Goal: Communication & Community: Answer question/provide support

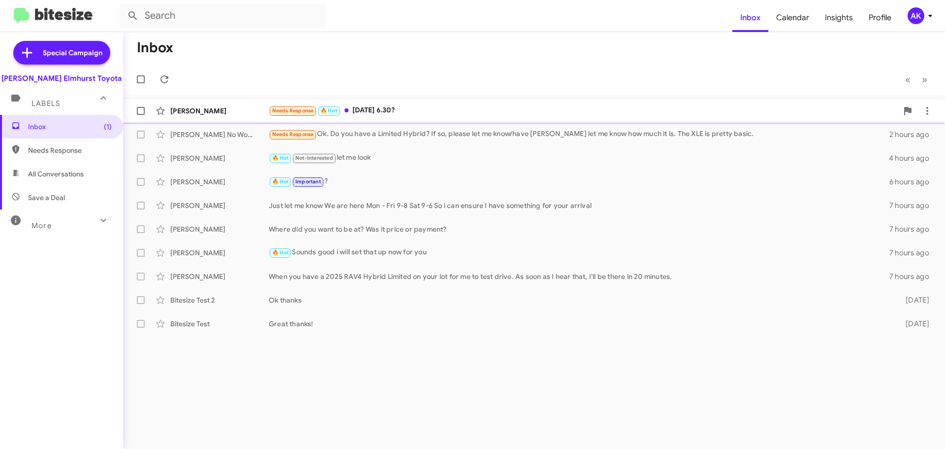
click at [399, 110] on div "Needs Response 🔥 Hot [DATE] 6.30?" at bounding box center [583, 110] width 629 height 11
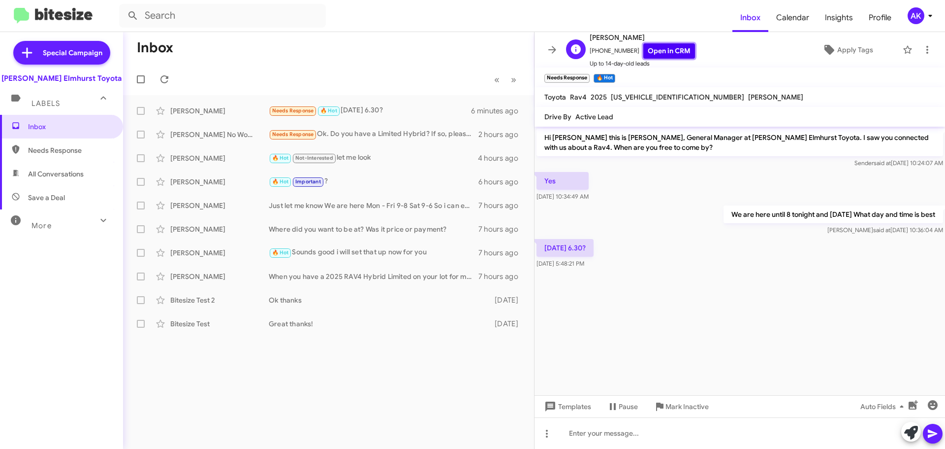
click at [658, 50] on link "Open in CRM" at bounding box center [670, 50] width 52 height 15
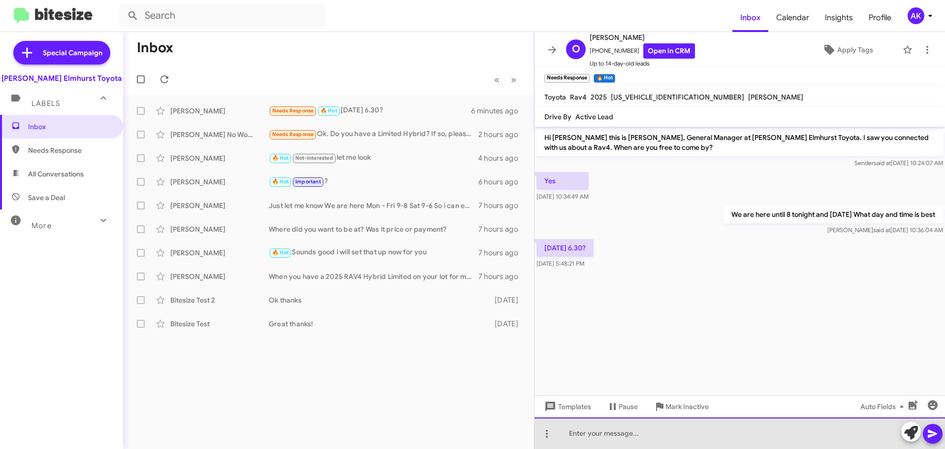
click at [583, 437] on div at bounding box center [740, 433] width 411 height 32
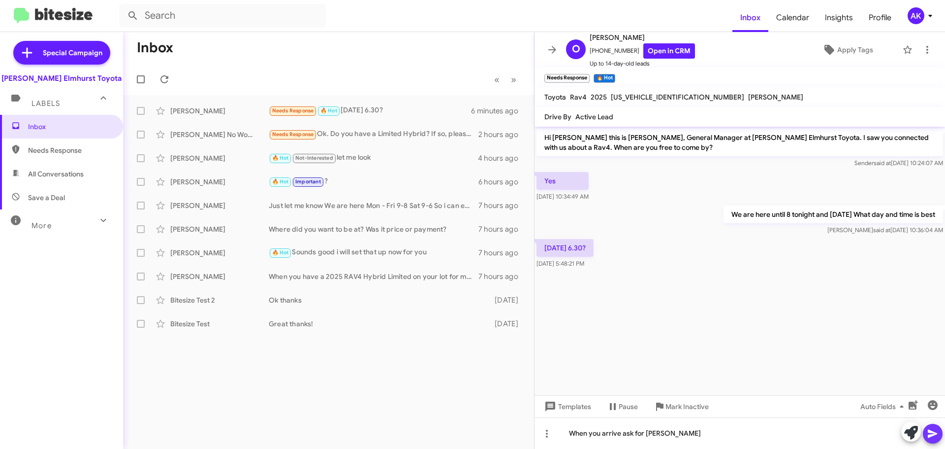
click at [934, 435] on icon at bounding box center [932, 433] width 9 height 8
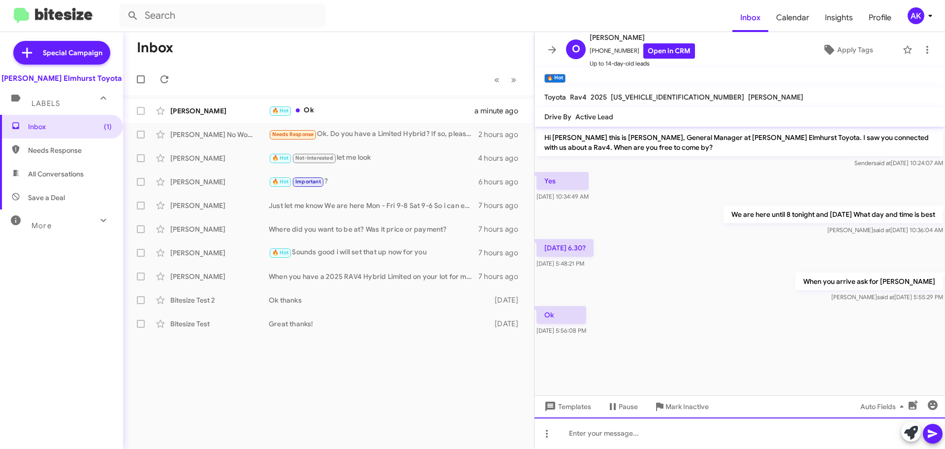
click at [623, 423] on div at bounding box center [740, 433] width 411 height 32
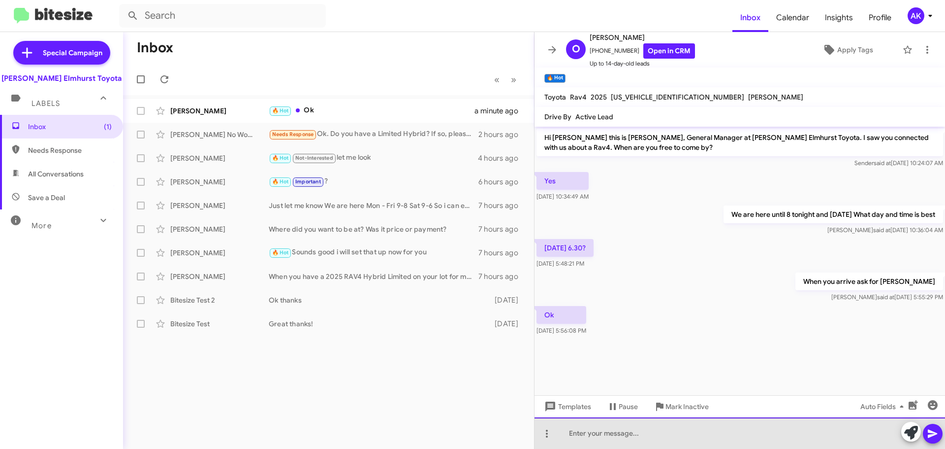
click at [619, 431] on div at bounding box center [740, 433] width 411 height 32
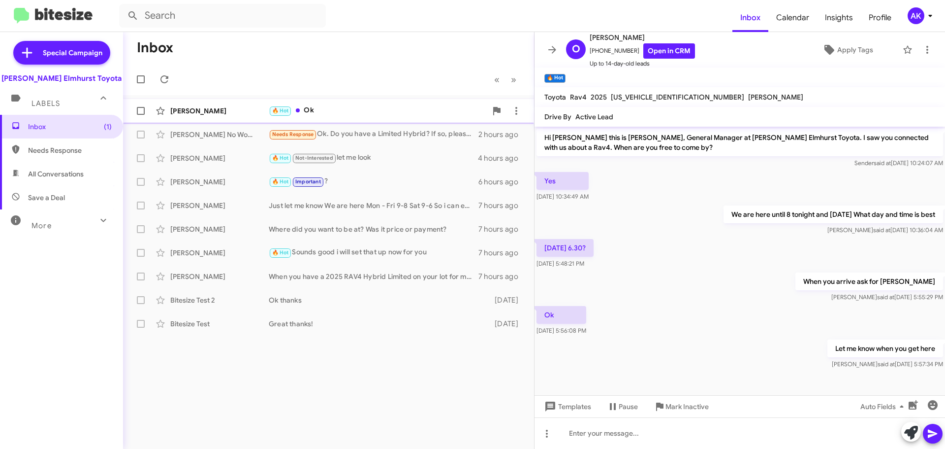
click at [299, 105] on div "🔥 Hot Ok" at bounding box center [378, 110] width 218 height 11
drag, startPoint x: 57, startPoint y: 127, endPoint x: 64, endPoint y: 109, distance: 18.8
click at [57, 127] on span "Inbox" at bounding box center [70, 127] width 84 height 10
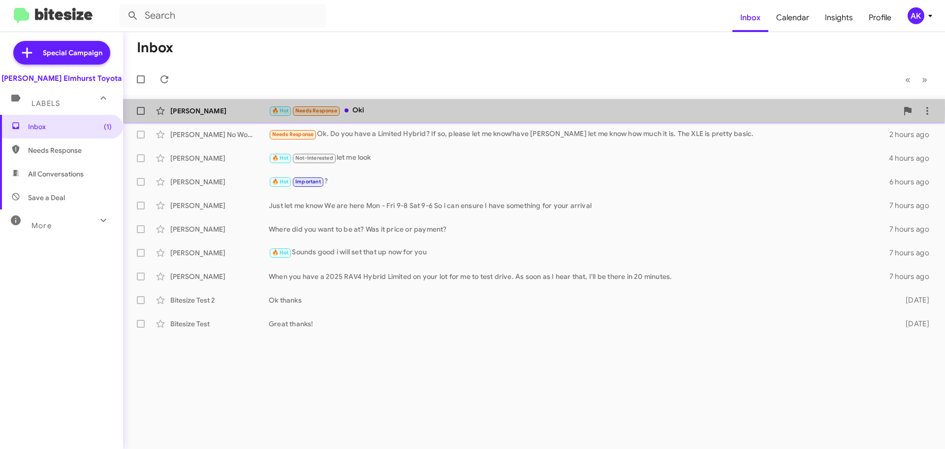
click at [366, 107] on div "🔥 Hot Needs Response Oki" at bounding box center [583, 110] width 629 height 11
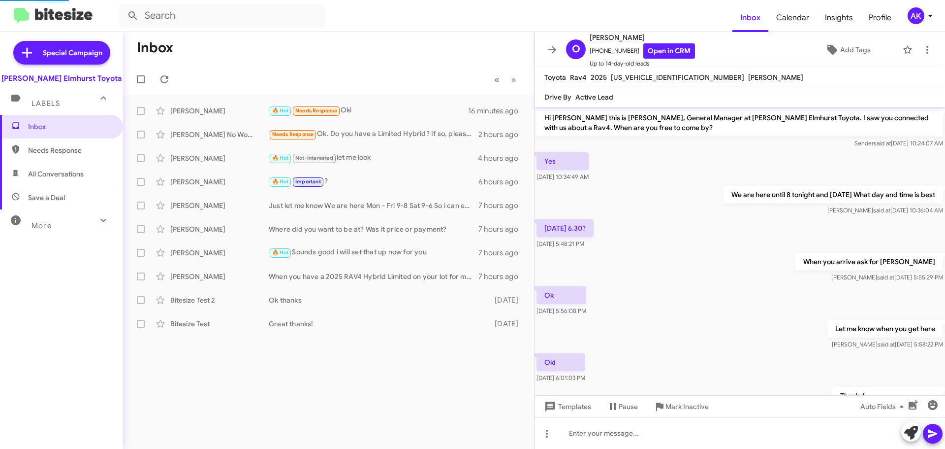
scroll to position [6, 0]
